Goal: Find contact information: Find contact information

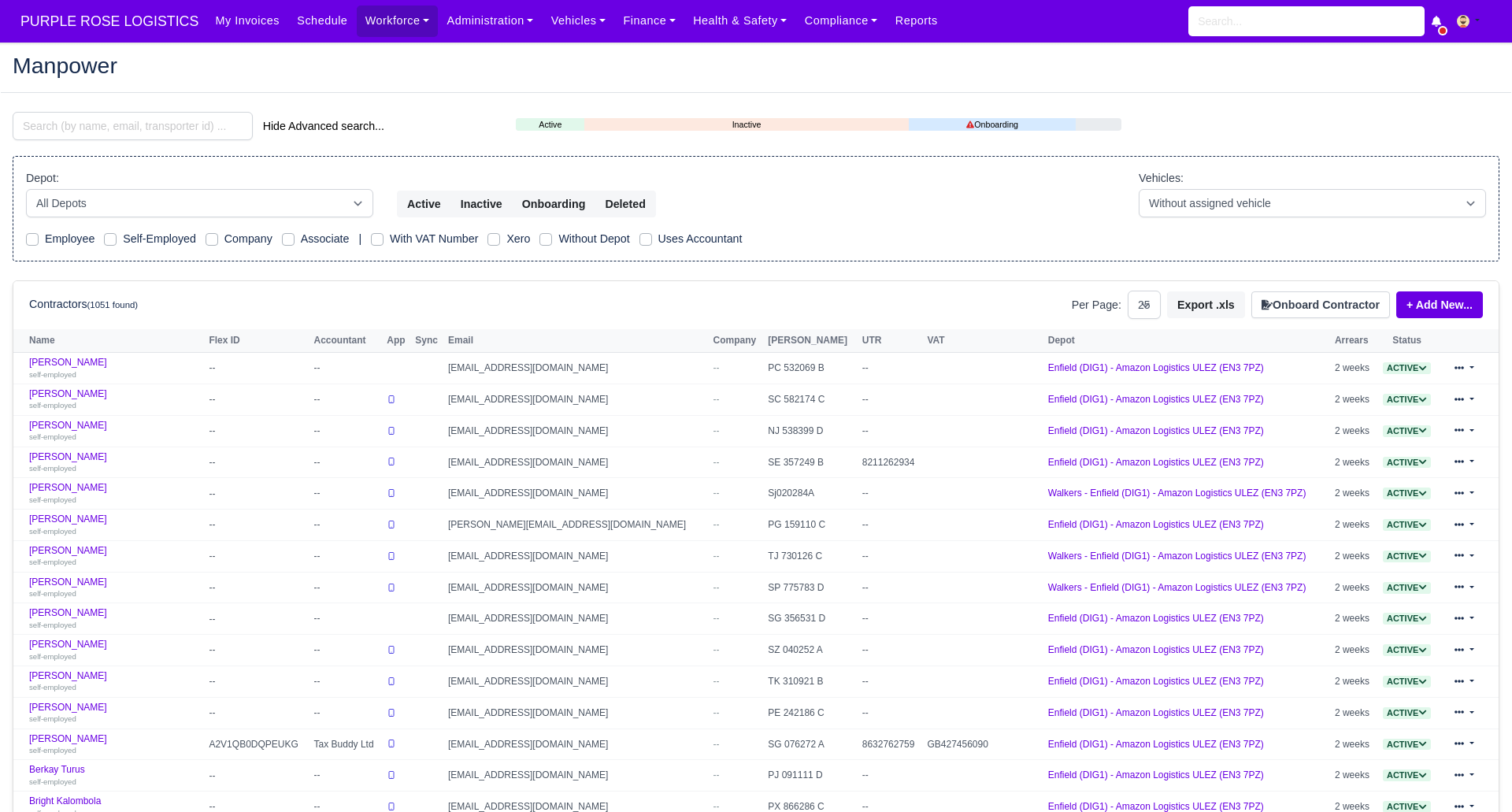
select select "25"
click at [171, 127] on input "search" at bounding box center [132, 126] width 241 height 29
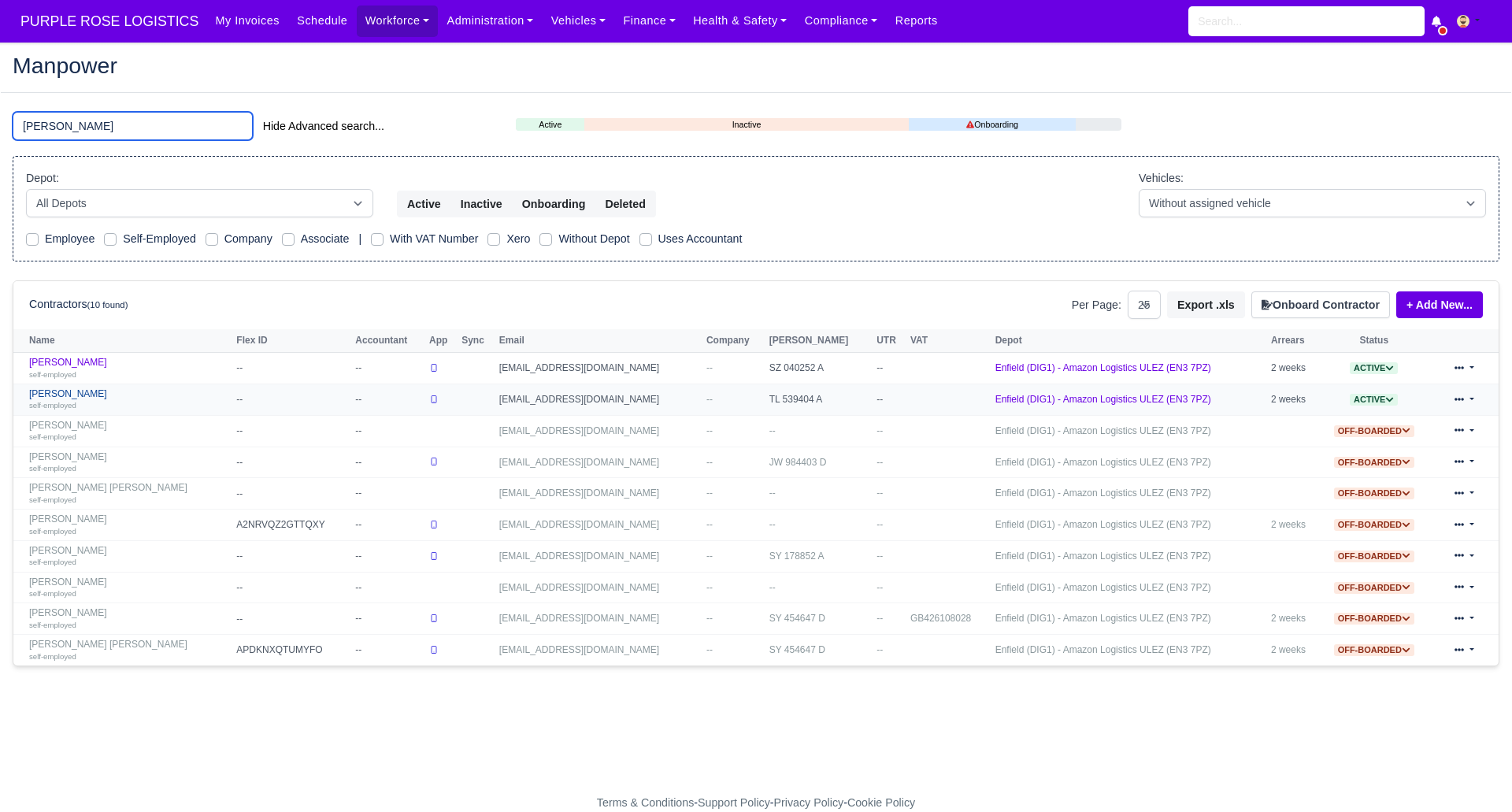
type input "angelo"
click at [107, 390] on link "Yordan Angelov Svetlinov self-employed" at bounding box center [129, 400] width 199 height 23
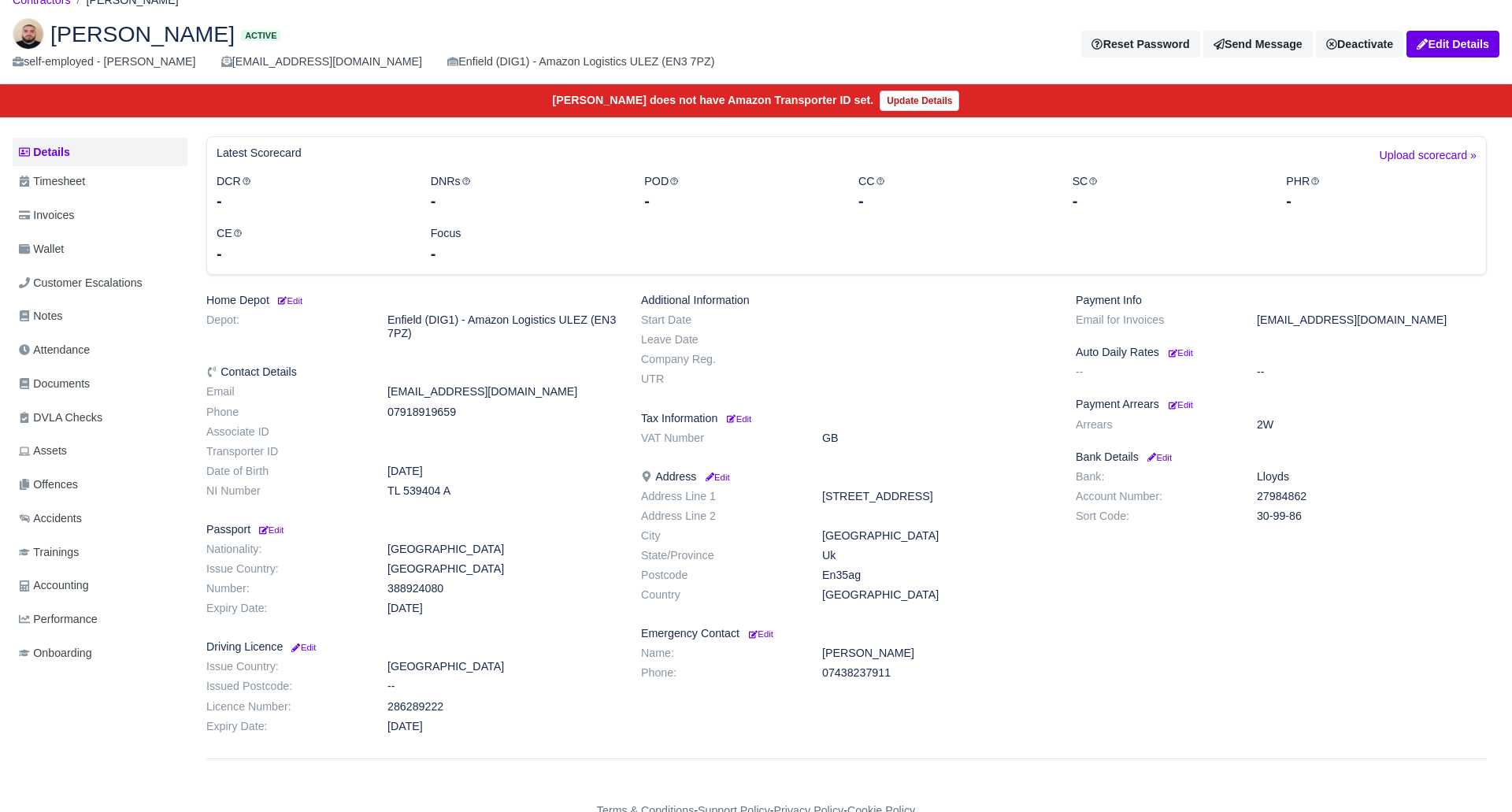
scroll to position [68, 0]
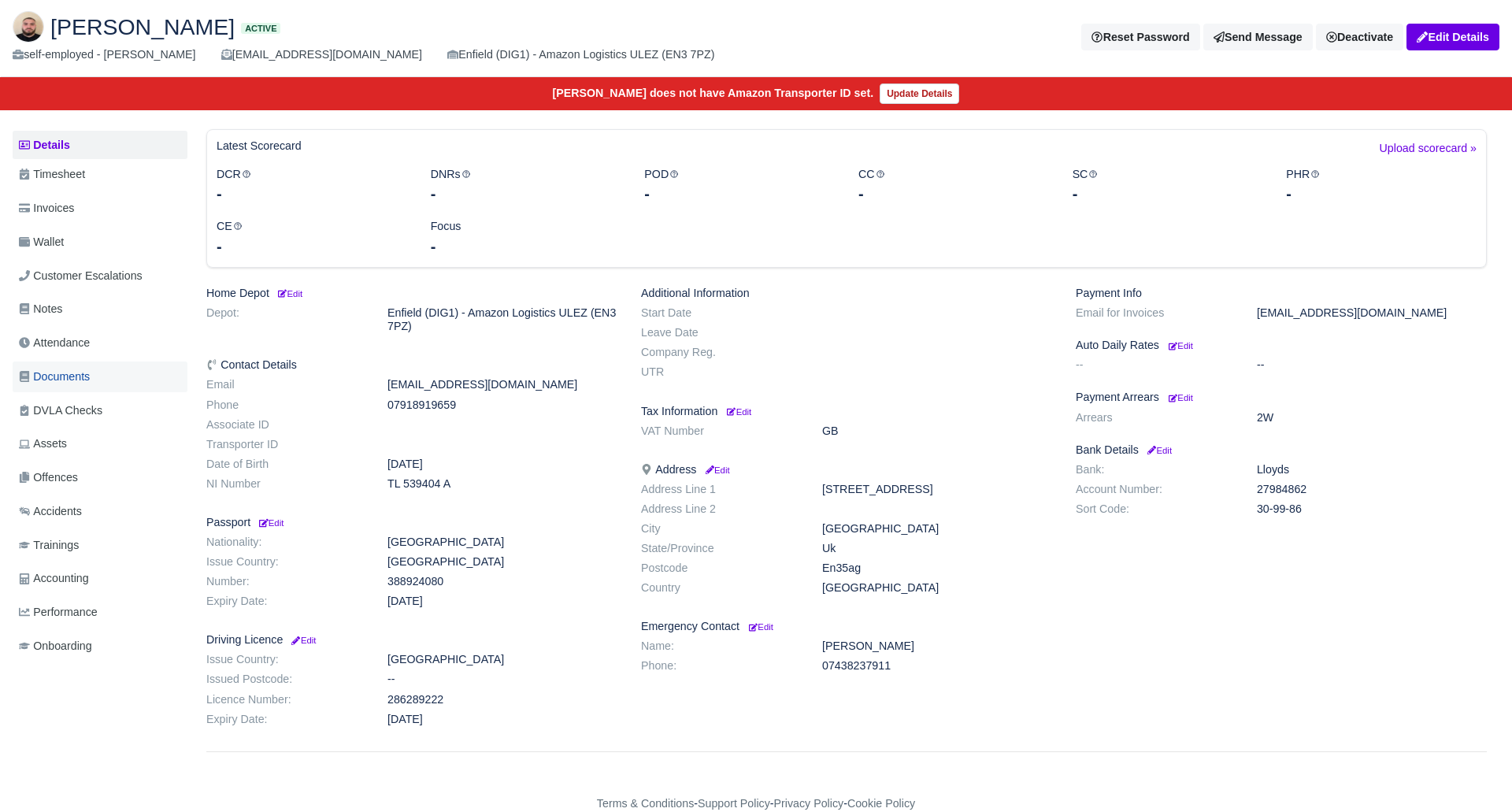
click at [84, 368] on span "Documents" at bounding box center [54, 376] width 71 height 18
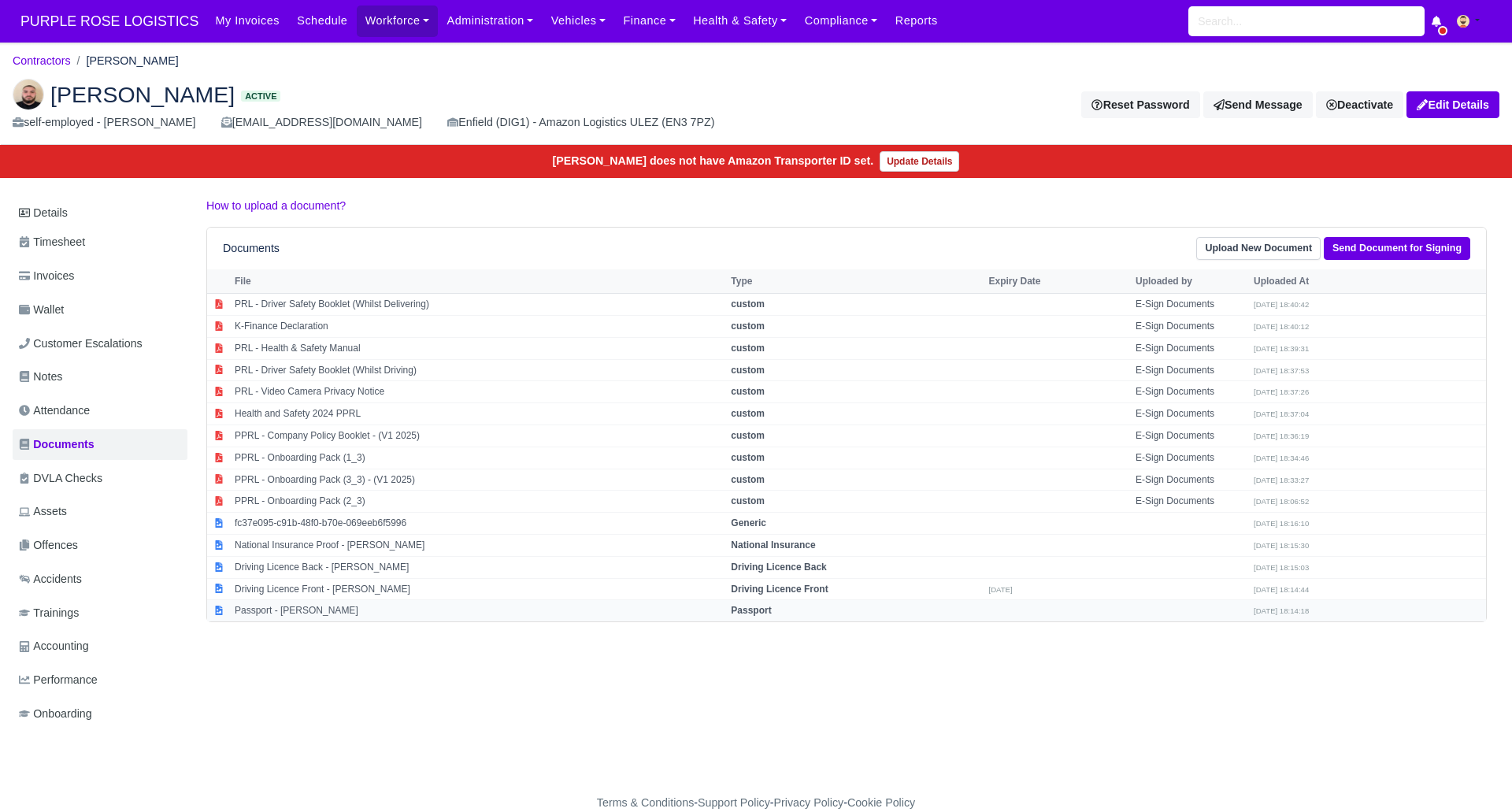
click at [771, 607] on strong "Passport" at bounding box center [750, 610] width 40 height 11
select select "passport"
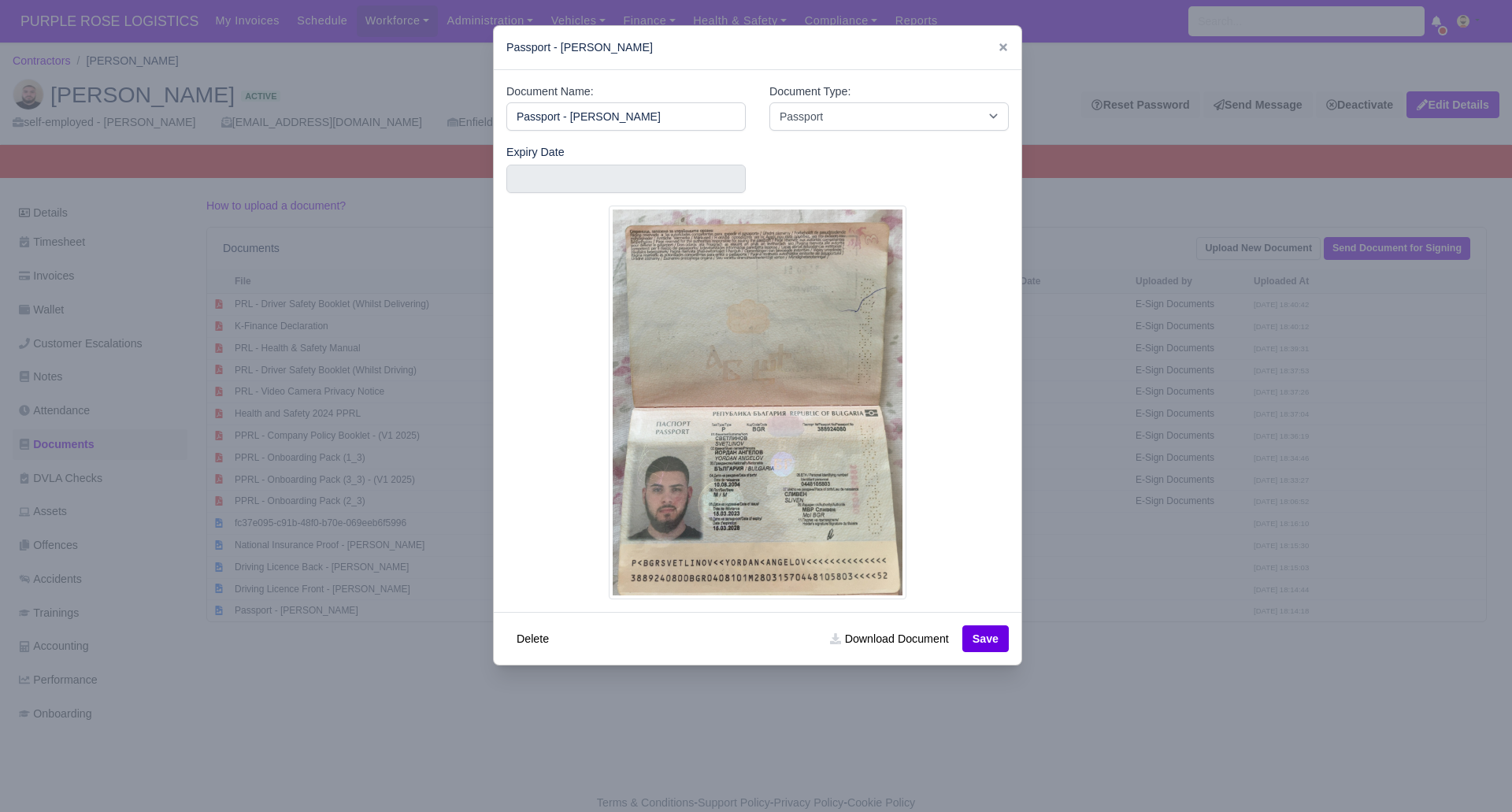
click at [803, 715] on div at bounding box center [756, 406] width 1512 height 812
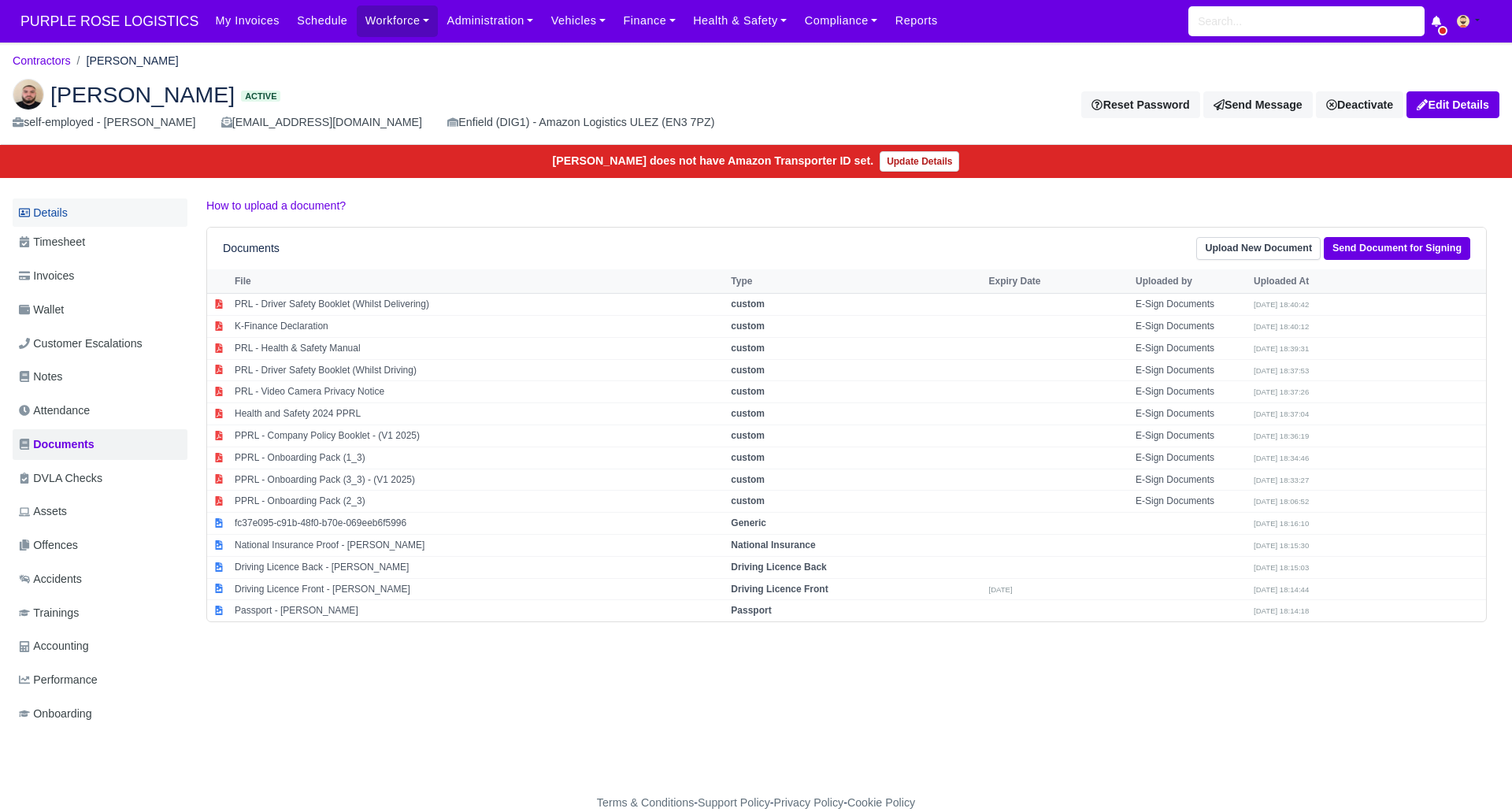
click at [47, 210] on link "Details" at bounding box center [100, 213] width 175 height 30
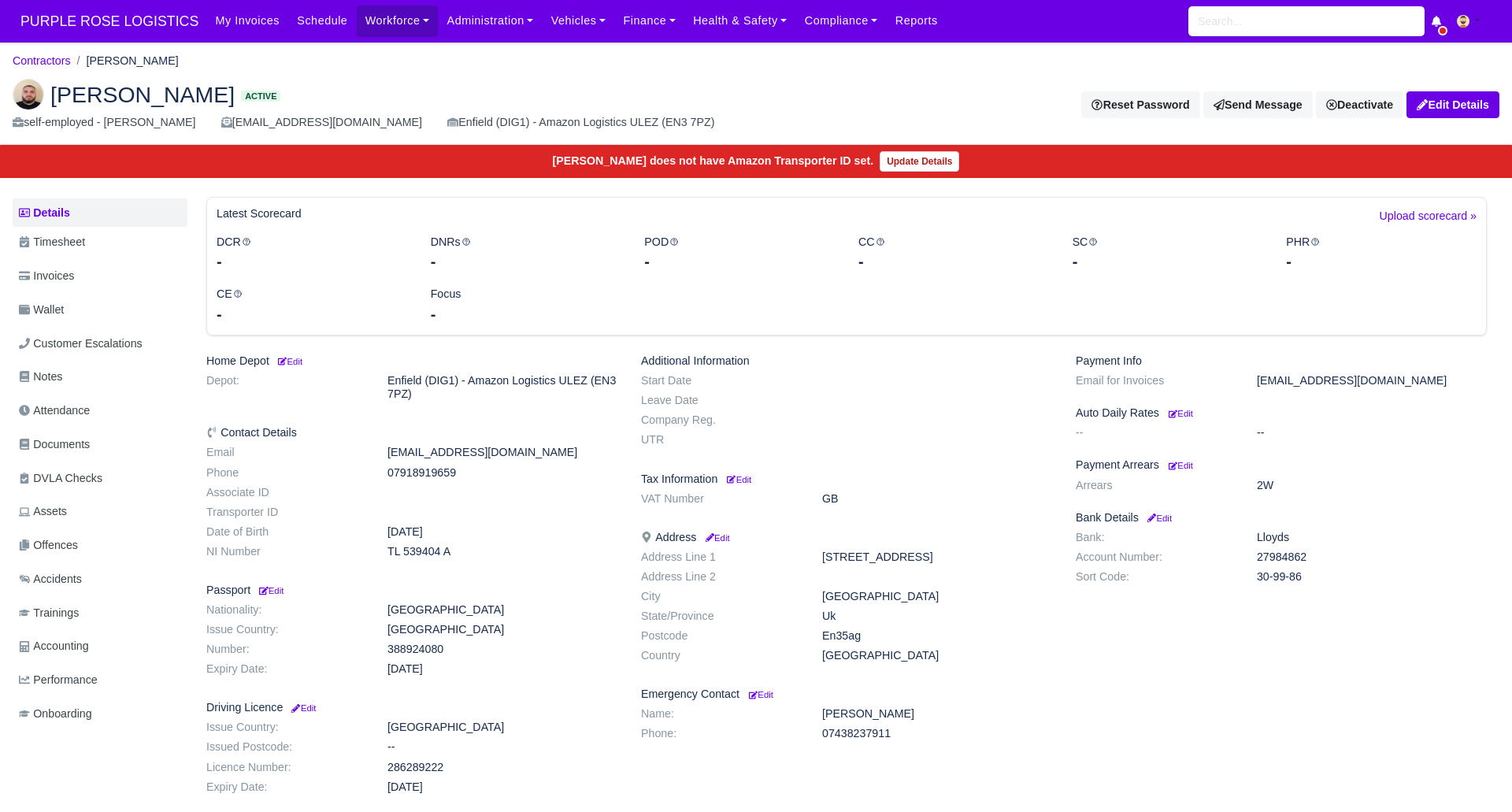
drag, startPoint x: 395, startPoint y: 469, endPoint x: 461, endPoint y: 478, distance: 66.6
click at [470, 478] on dd "07918919659" at bounding box center [503, 472] width 254 height 13
copy dd "7918919659"
click at [68, 440] on span "Documents" at bounding box center [54, 444] width 71 height 18
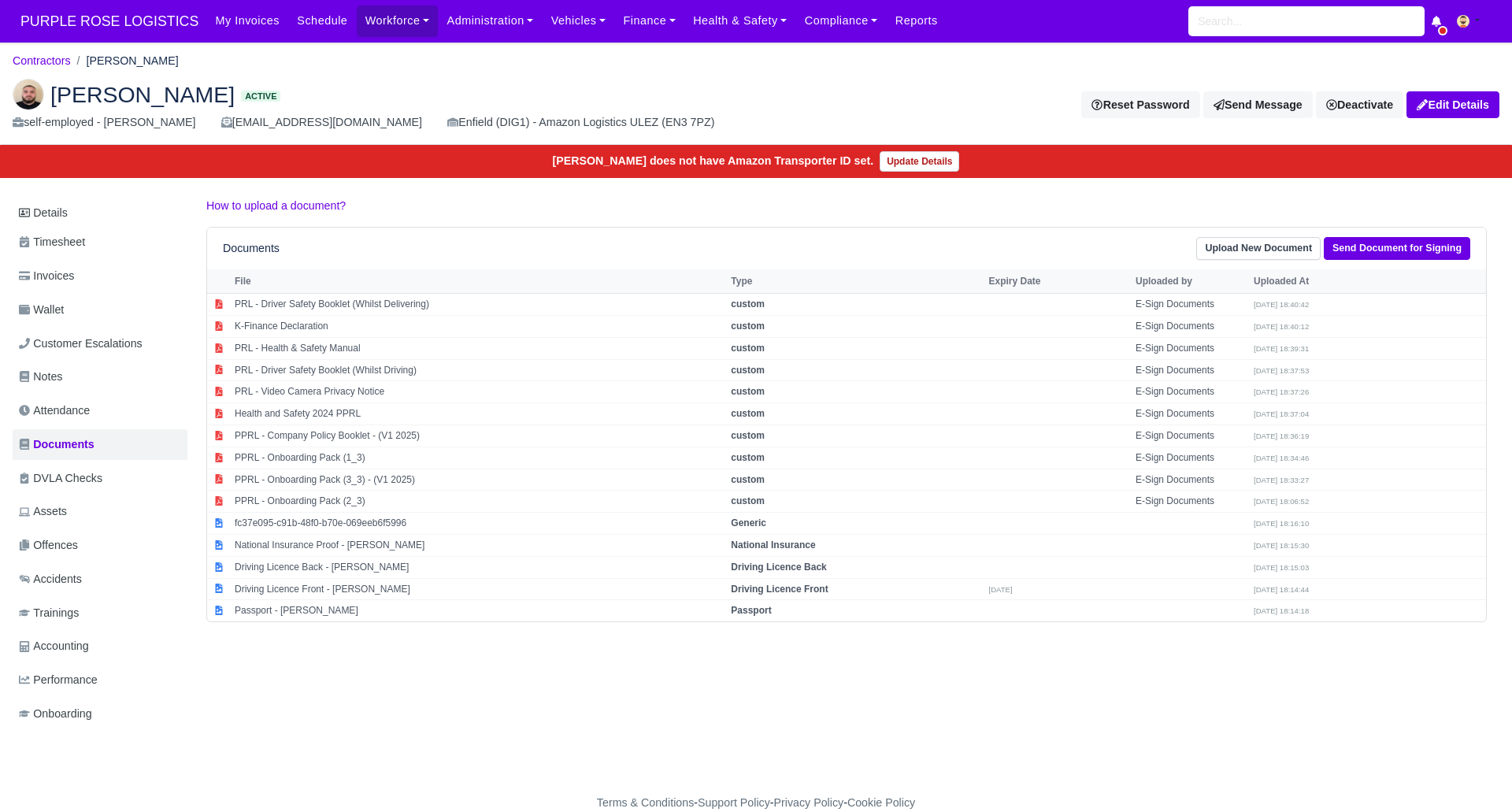
click at [803, 713] on div "Details Timesheet Invoices Wallet Customer Escalations Notes Attendance Documen…" at bounding box center [756, 478] width 1487 height 564
click at [49, 56] on link "Contractors" at bounding box center [41, 61] width 58 height 13
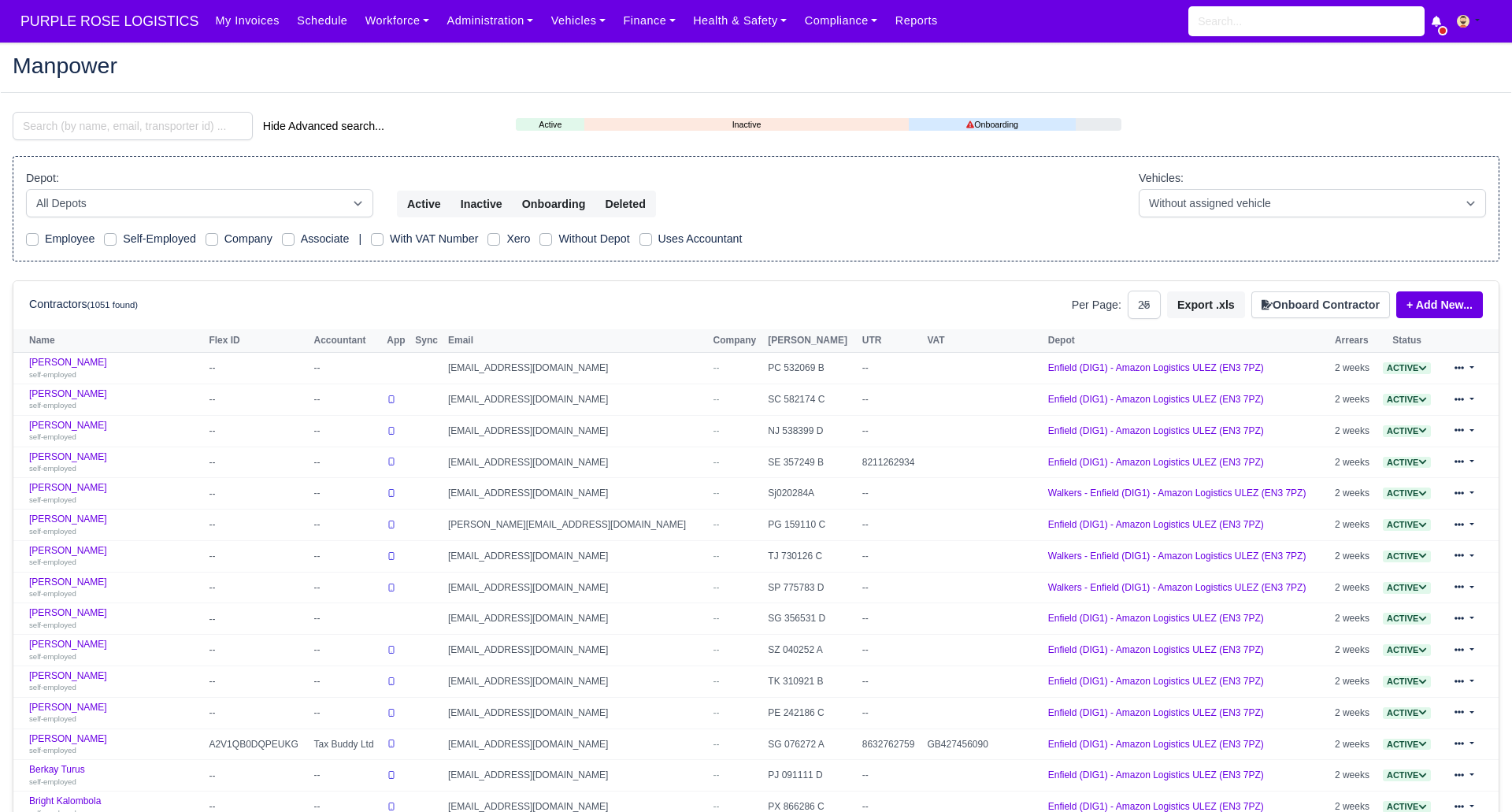
select select "25"
click at [186, 127] on input "search" at bounding box center [132, 126] width 241 height 29
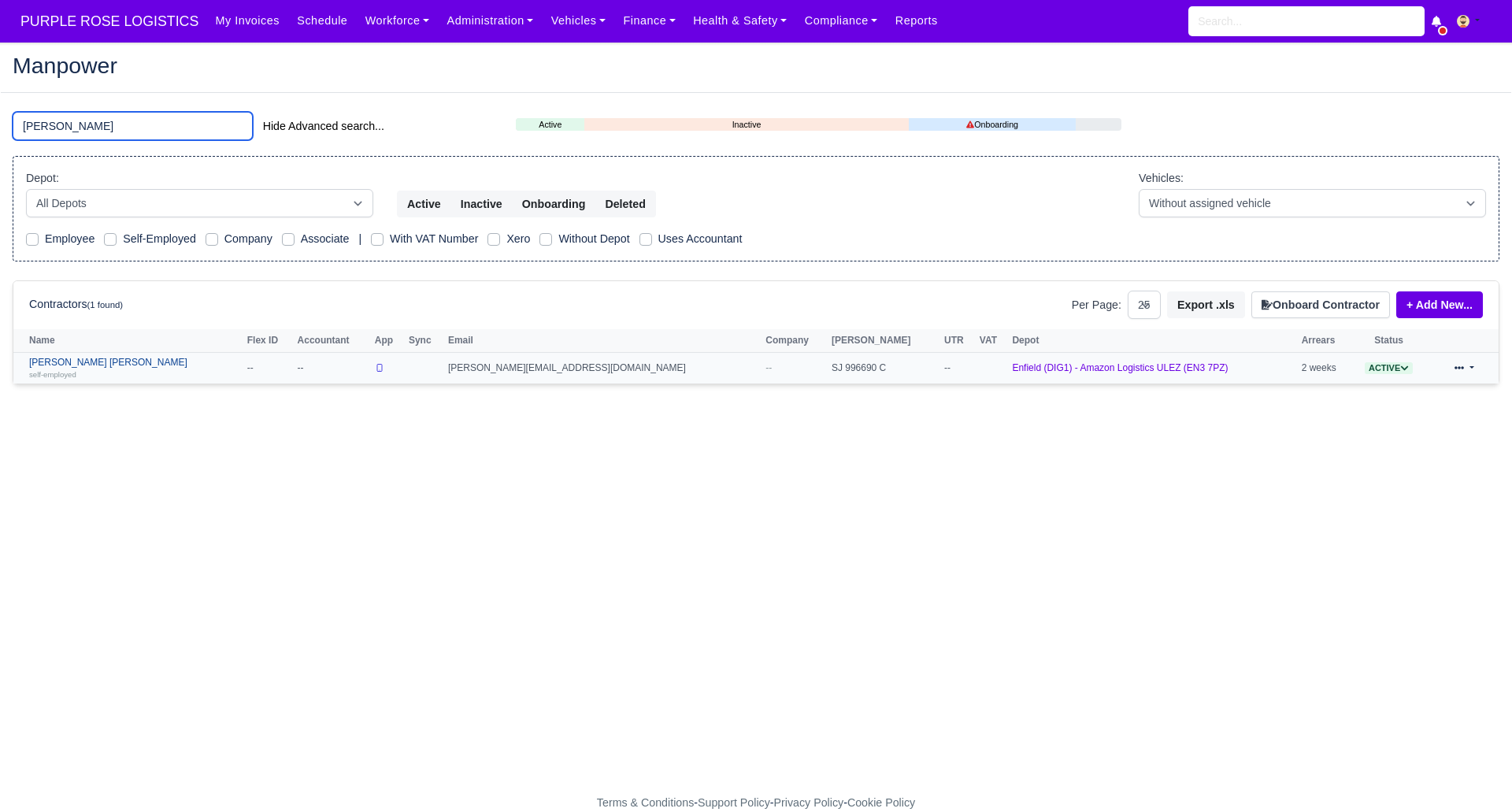
type input "guled"
click at [115, 369] on div "self-employed" at bounding box center [134, 374] width 210 height 11
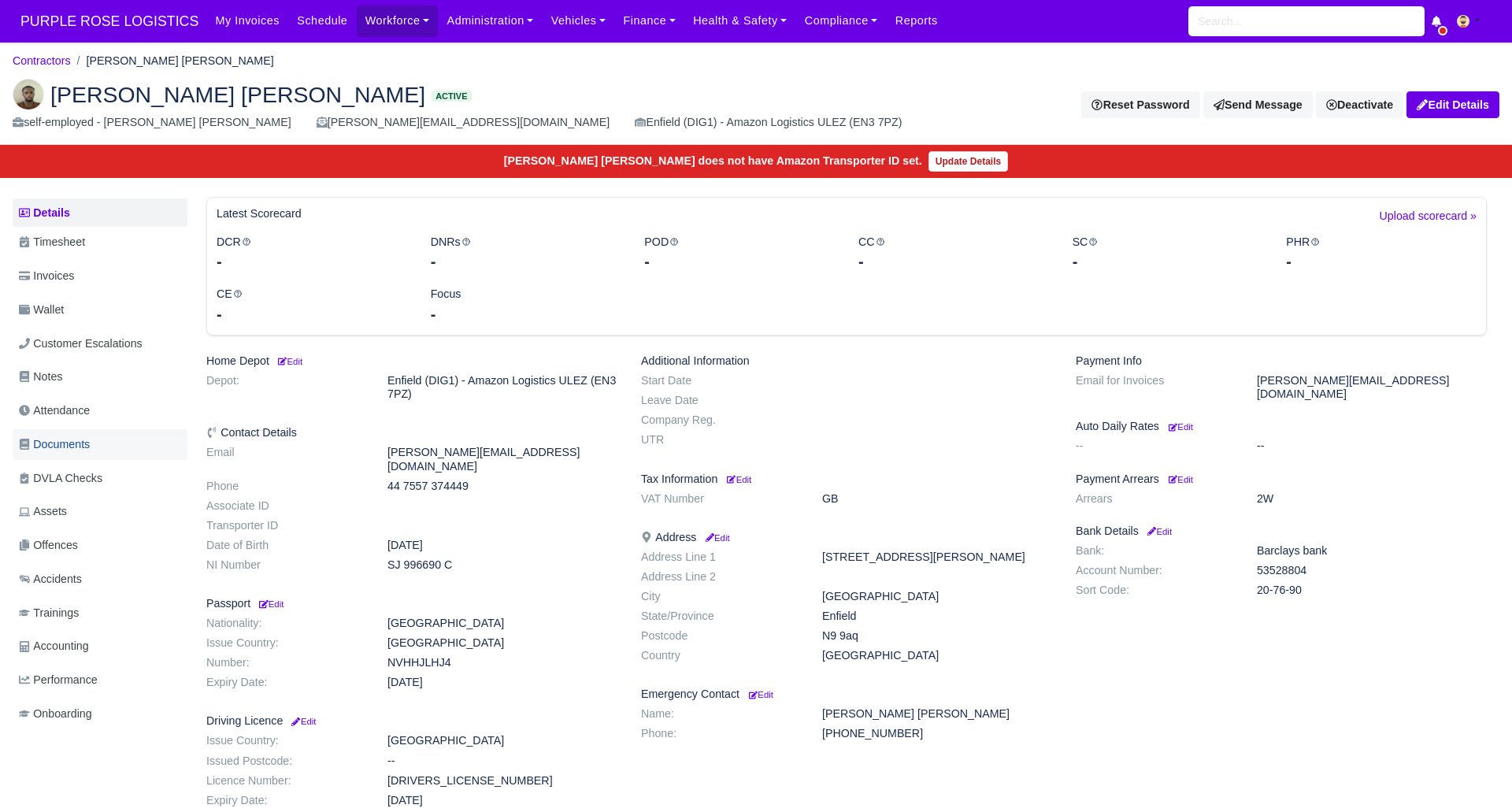
click at [70, 441] on span "Documents" at bounding box center [54, 444] width 71 height 18
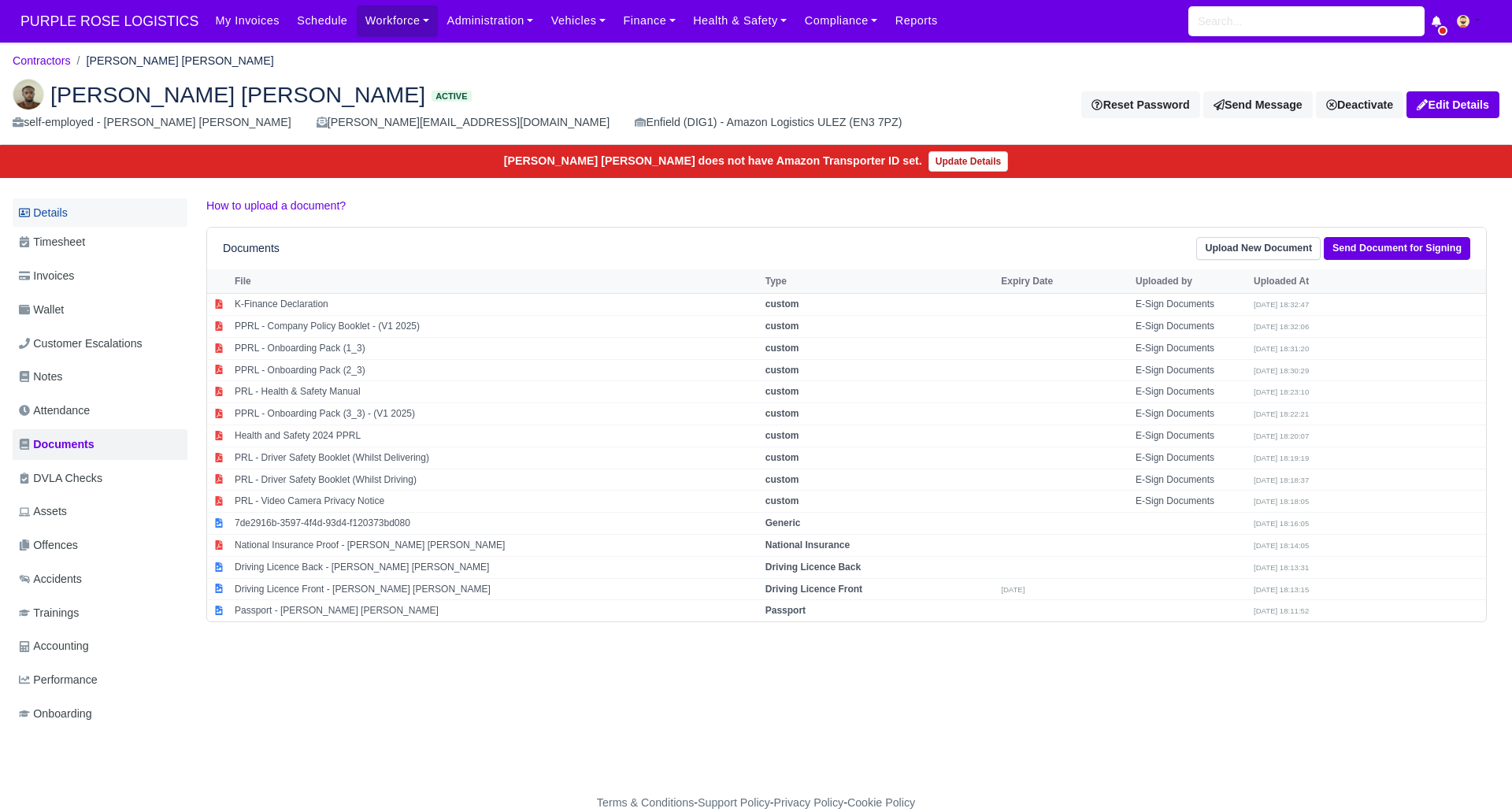
click at [54, 208] on link "Details" at bounding box center [100, 213] width 175 height 30
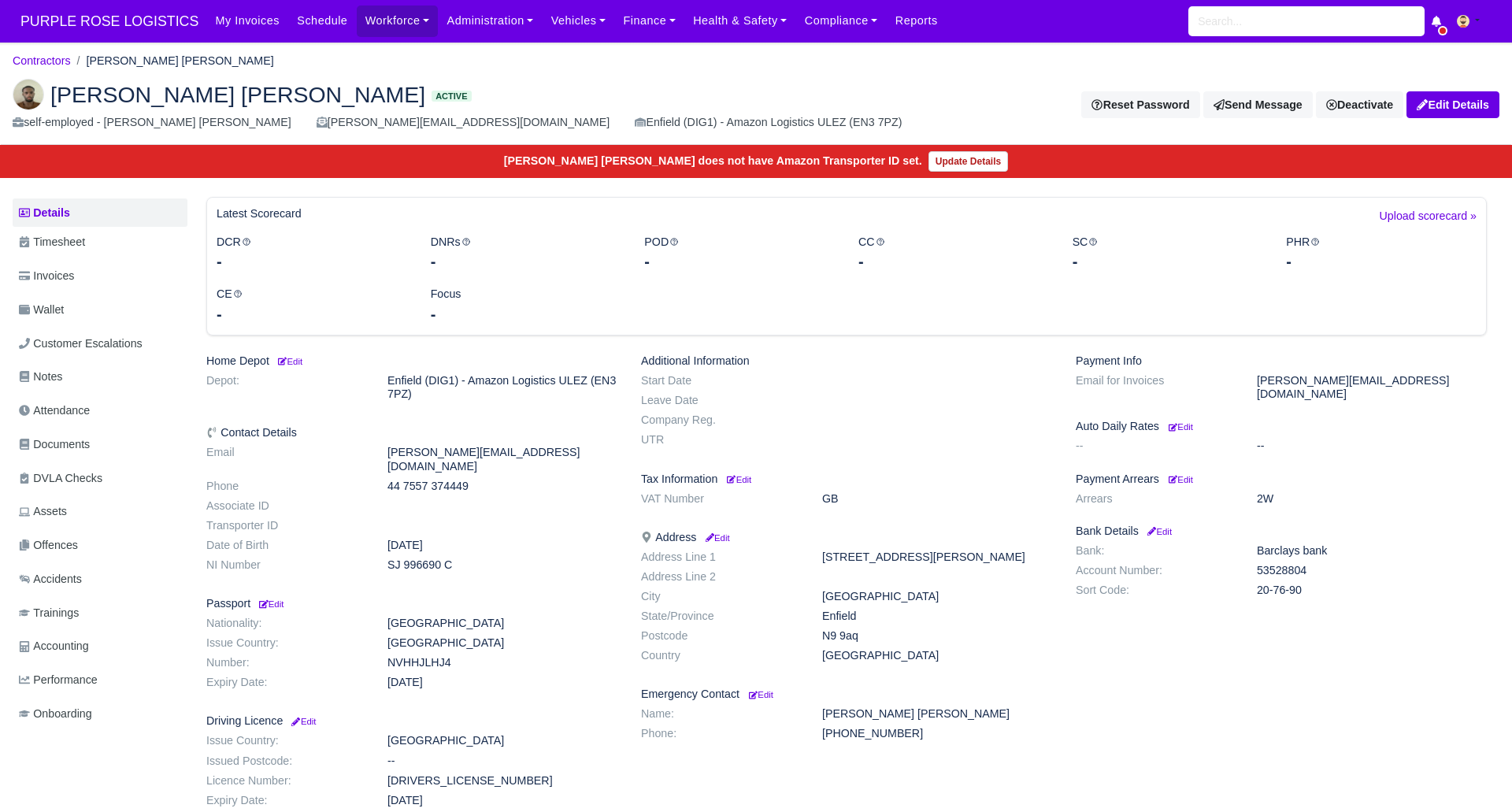
drag, startPoint x: 403, startPoint y: 474, endPoint x: 494, endPoint y: 476, distance: 91.0
click at [494, 479] on dd "44 7557 374449" at bounding box center [503, 486] width 254 height 13
copy dd "7557 374449"
click at [50, 59] on link "Contractors" at bounding box center [41, 61] width 58 height 13
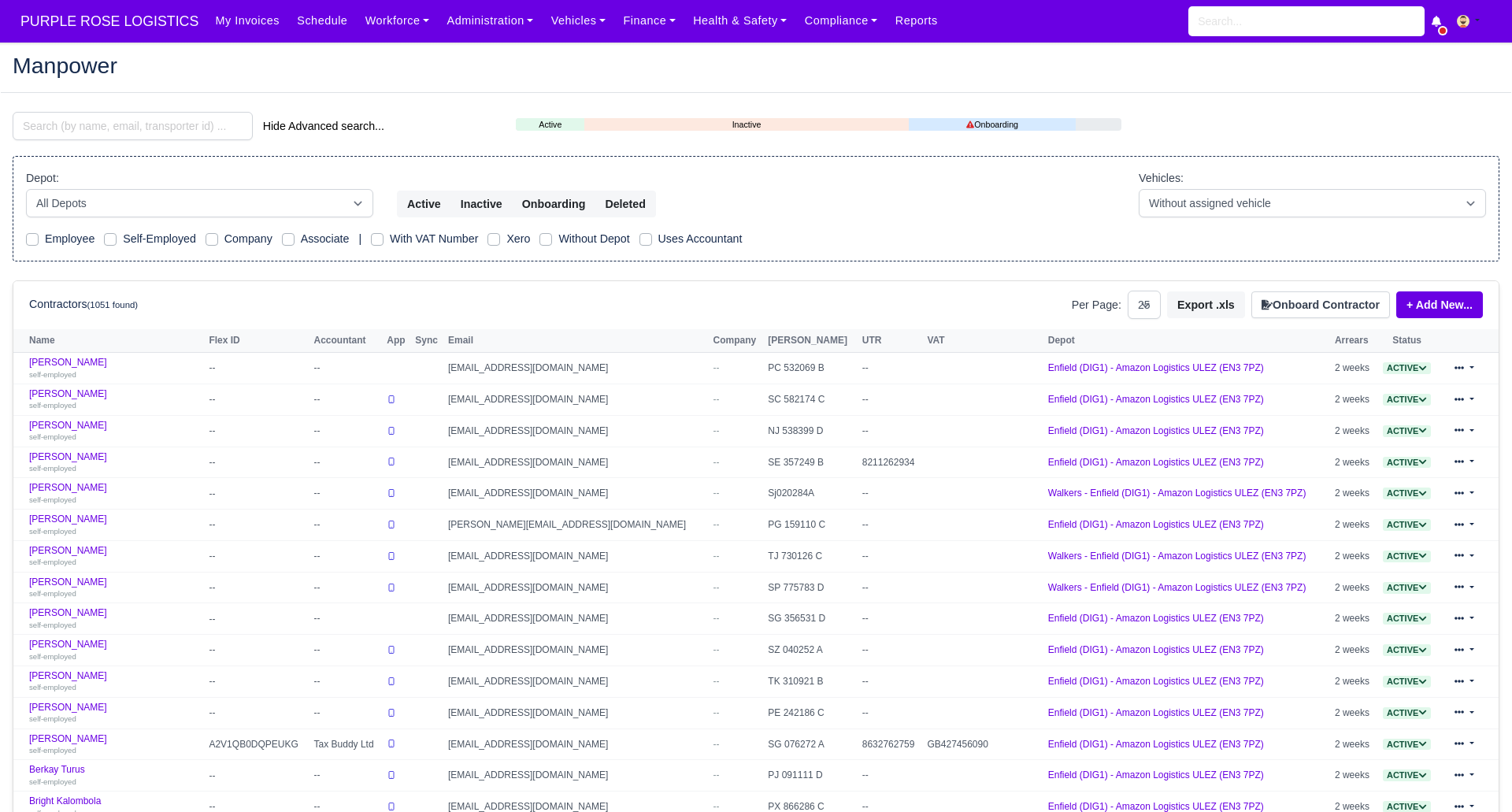
select select "25"
click at [157, 123] on input "search" at bounding box center [132, 126] width 241 height 29
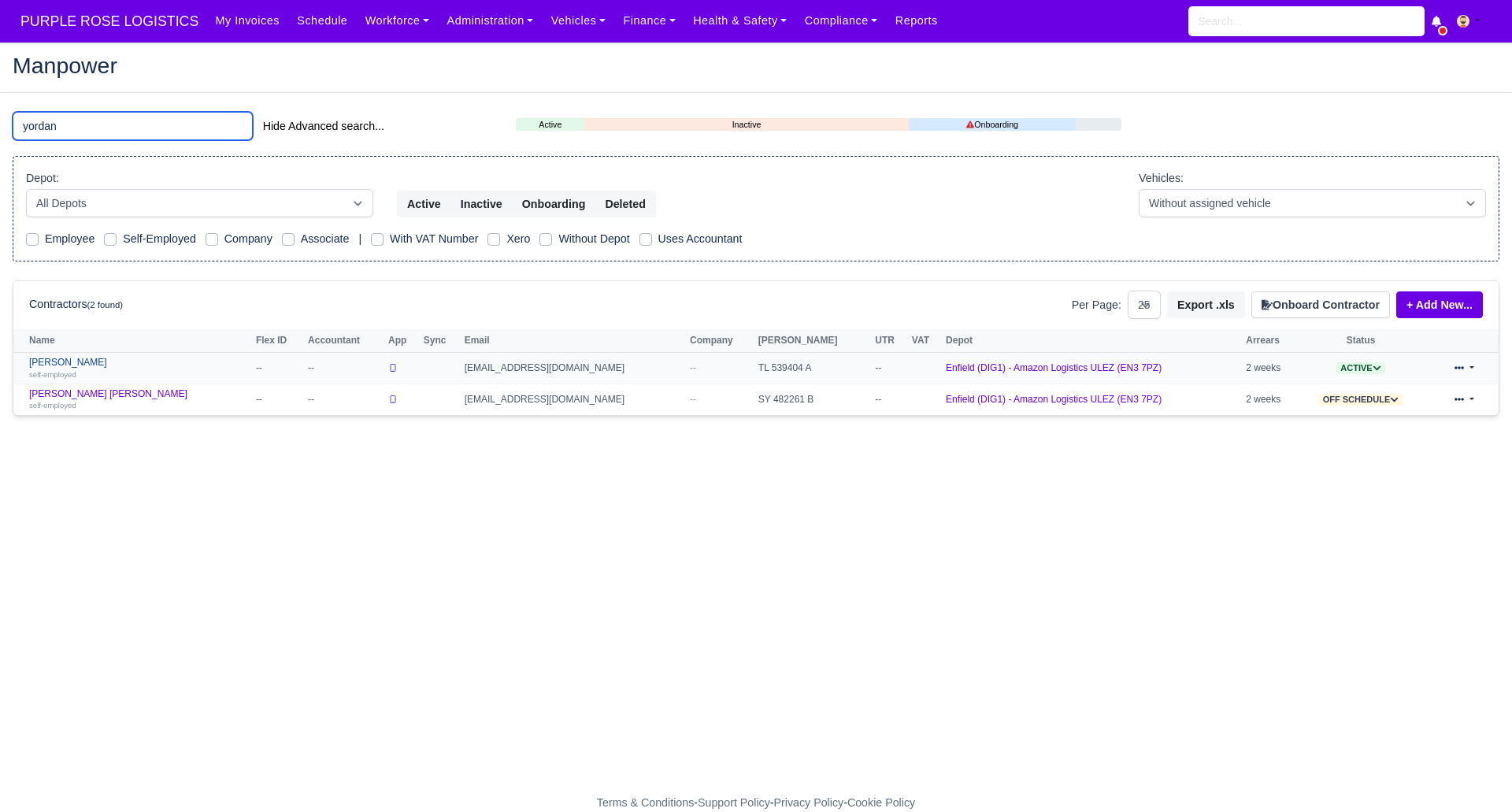
type input "yordan"
click at [106, 365] on link "Yordan Angelov Svetlinov self-employed" at bounding box center [139, 368] width 219 height 23
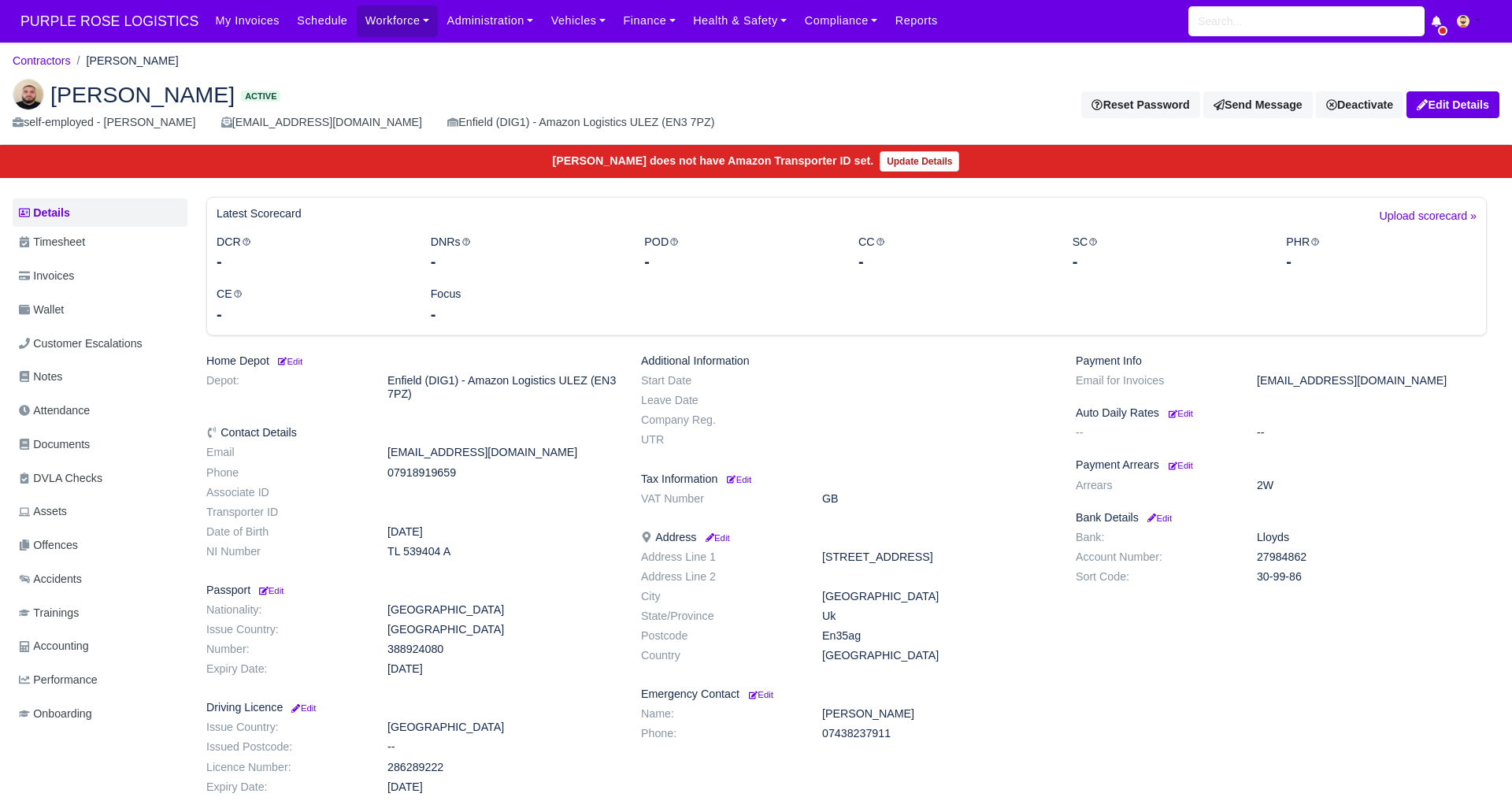
click at [881, 89] on div "[PERSON_NAME] Active self-employed - [PERSON_NAME] [EMAIL_ADDRESS][DOMAIN_NAME]…" at bounding box center [756, 106] width 1510 height 79
